Goal: Task Accomplishment & Management: Complete application form

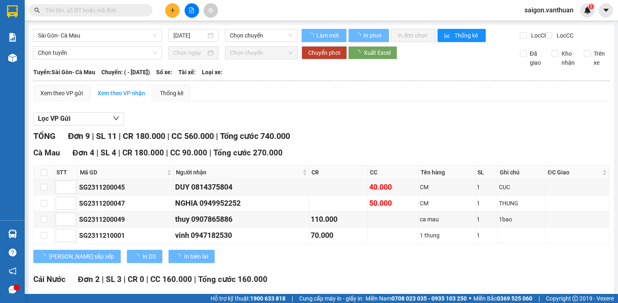
type input "[DATE]"
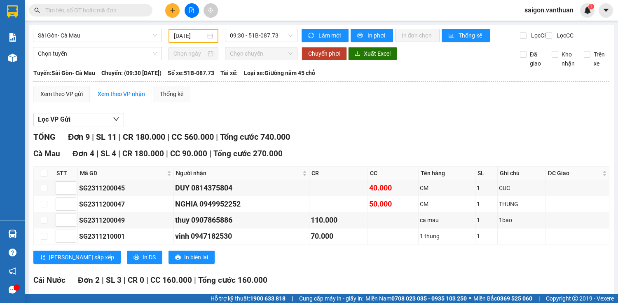
click at [175, 10] on icon "plus" at bounding box center [173, 10] width 6 height 6
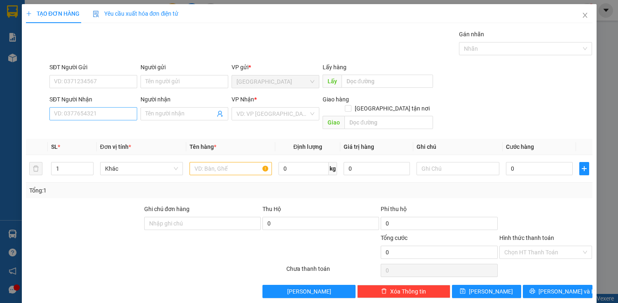
drag, startPoint x: 122, startPoint y: 105, endPoint x: 123, endPoint y: 109, distance: 4.6
click at [123, 109] on div "SĐT Người Nhận VD: 0377654321" at bounding box center [93, 109] width 88 height 29
click at [125, 113] on input "SĐT Người Nhận" at bounding box center [93, 113] width 88 height 13
drag, startPoint x: 121, startPoint y: 131, endPoint x: 138, endPoint y: 137, distance: 18.9
click at [121, 131] on div "0989282800 - [PERSON_NAME]" at bounding box center [94, 129] width 81 height 9
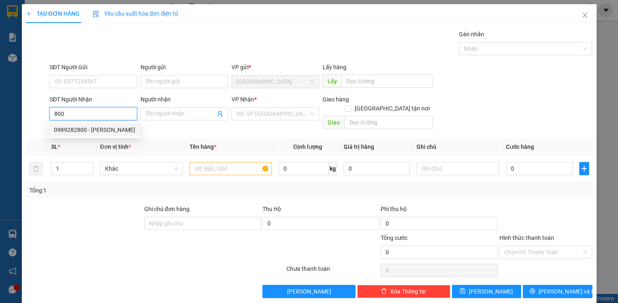
type input "0989282800"
type input "[PERSON_NAME]"
type input "140.000"
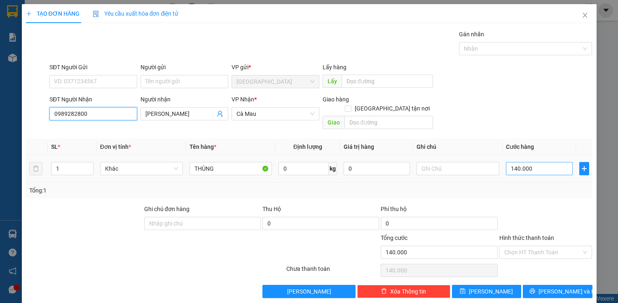
type input "0989282800"
type input "0"
click at [517, 163] on input "0" at bounding box center [539, 168] width 66 height 13
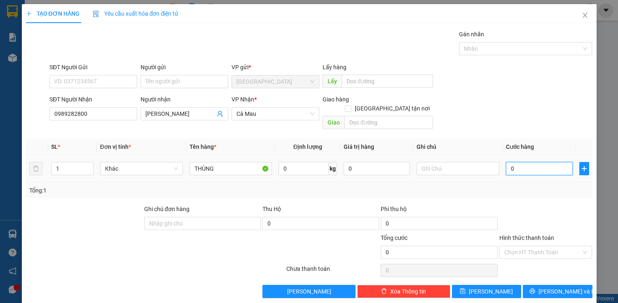
type input "0"
type input "80"
type input "800"
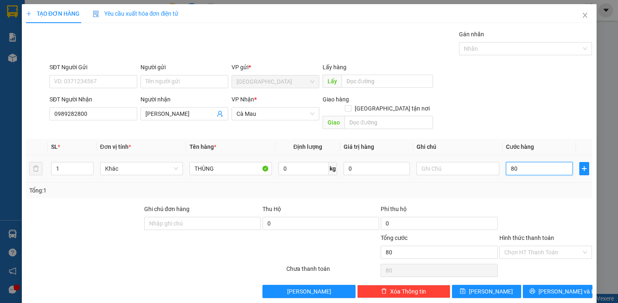
type input "800"
type input "8.000"
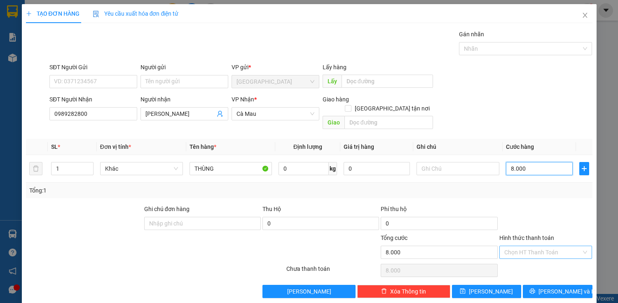
type input "80.000"
click at [562, 287] on span "[PERSON_NAME] và In" at bounding box center [567, 291] width 58 height 9
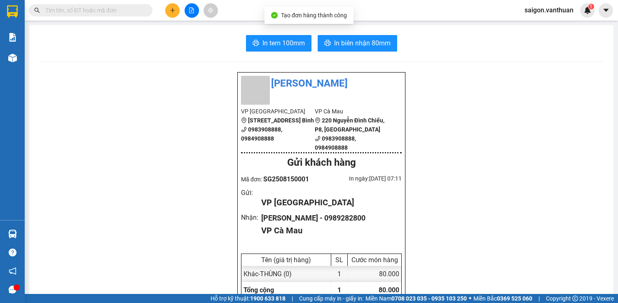
click at [334, 43] on span "In biên nhận 80mm" at bounding box center [362, 43] width 56 height 10
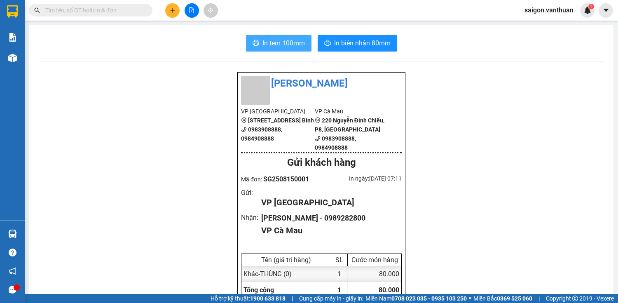
click at [269, 42] on span "In tem 100mm" at bounding box center [283, 43] width 42 height 10
click at [306, 45] on button "In tem 100mm" at bounding box center [278, 43] width 65 height 16
